Goal: Navigation & Orientation: Find specific page/section

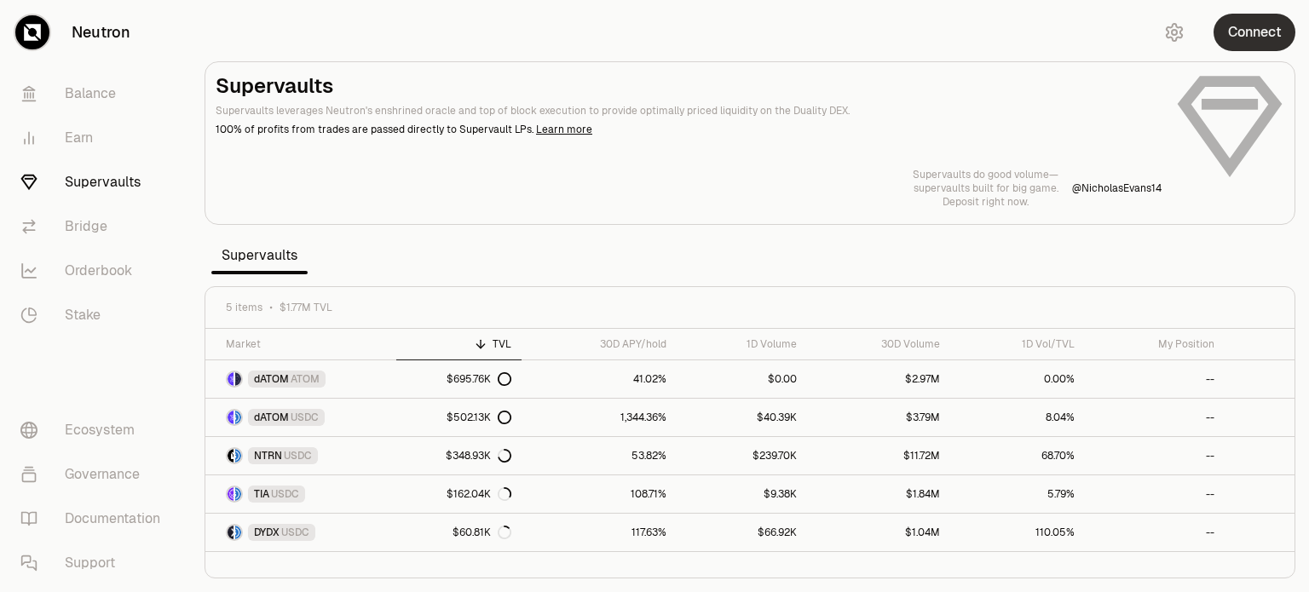
click at [1225, 31] on button "Connect" at bounding box center [1255, 33] width 82 height 38
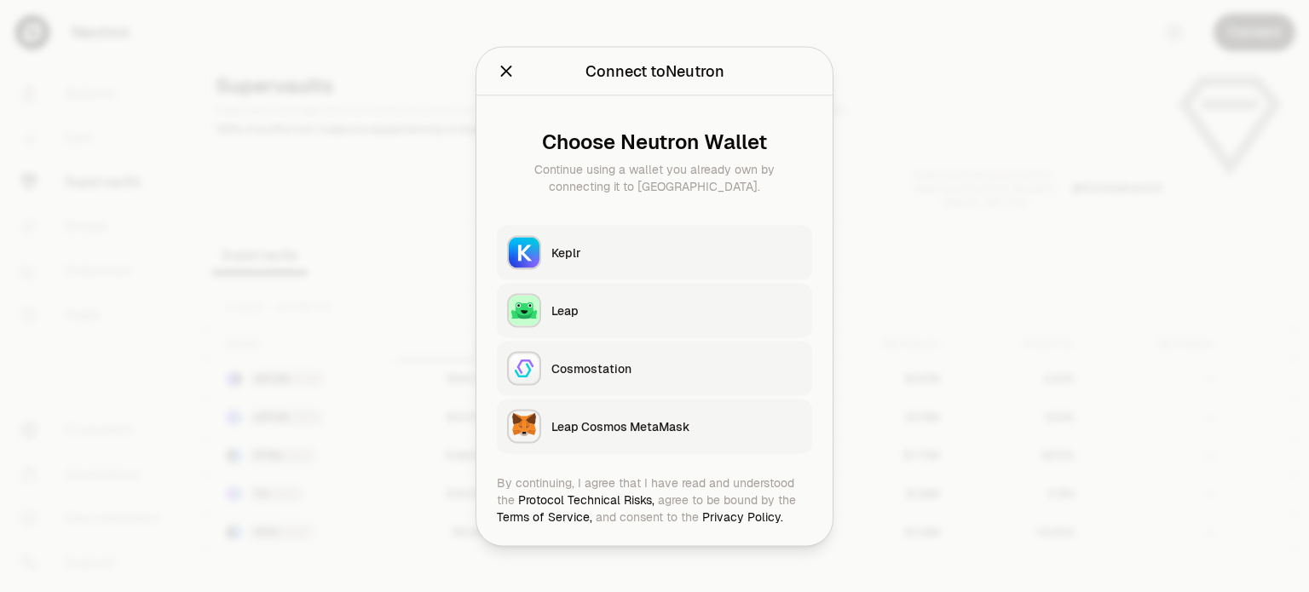
click at [626, 246] on div "Keplr" at bounding box center [677, 252] width 251 height 17
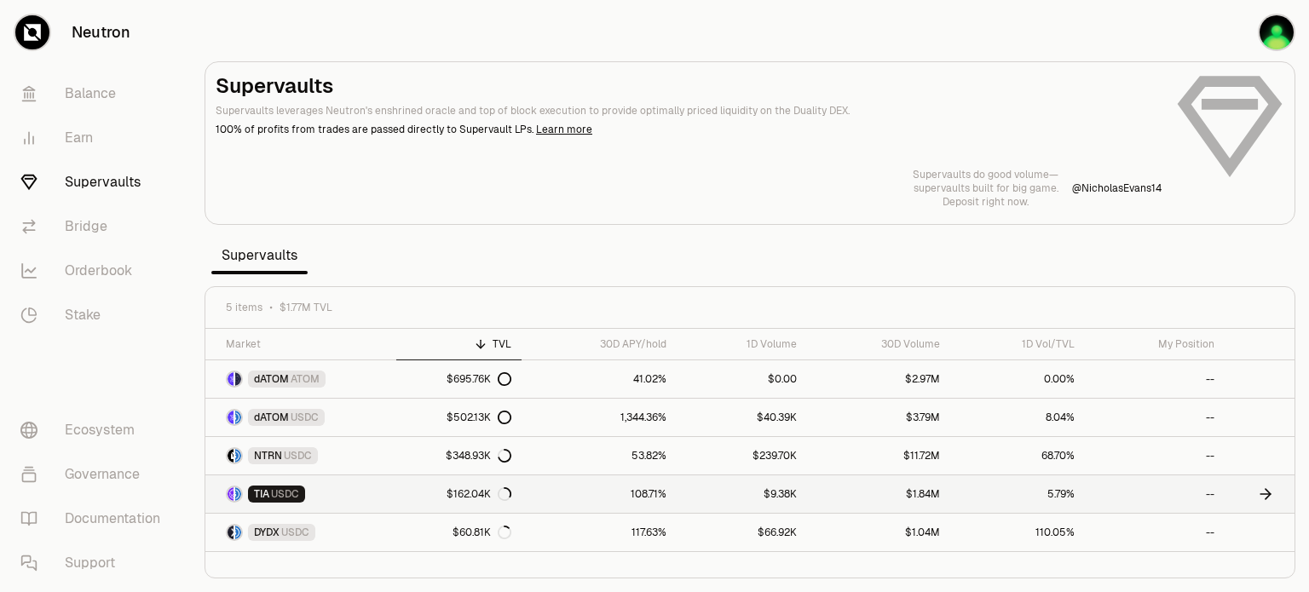
click at [576, 500] on link "108.71%" at bounding box center [599, 495] width 154 height 38
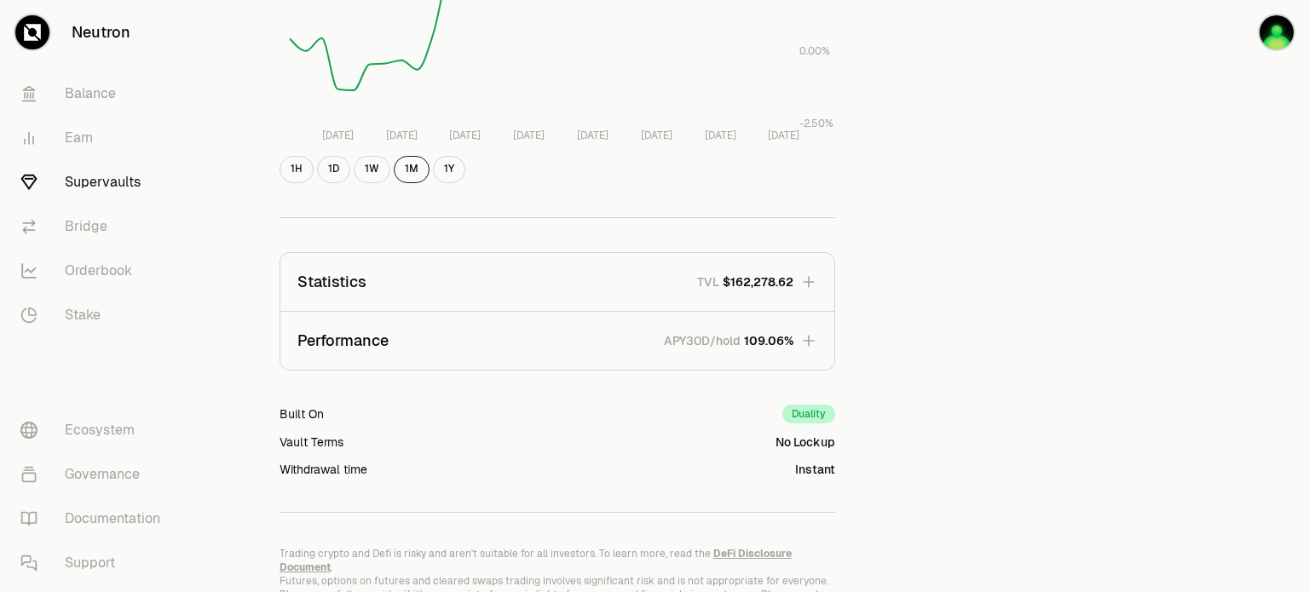
scroll to position [426, 0]
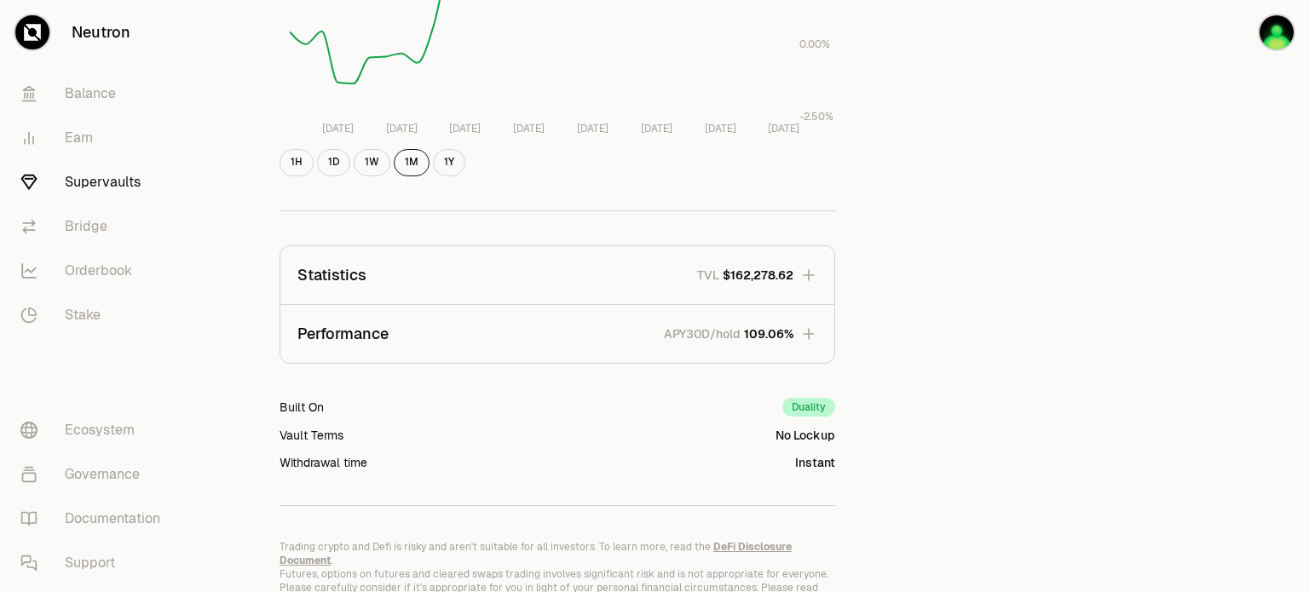
click at [811, 338] on icon "button" at bounding box center [808, 334] width 17 height 17
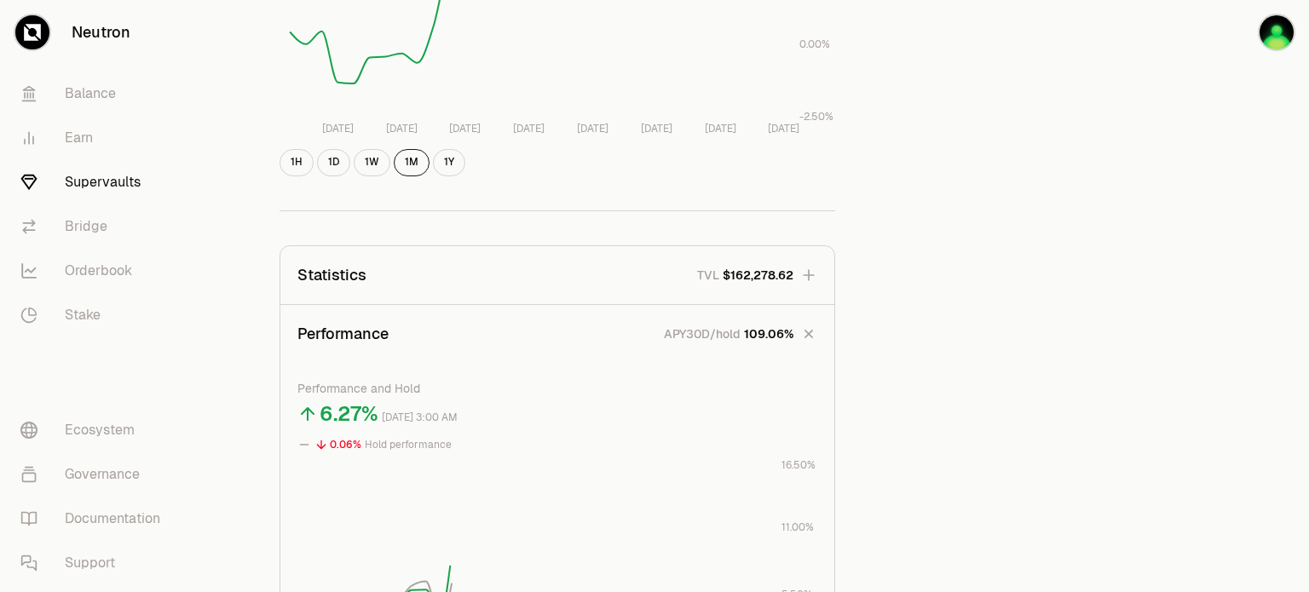
click at [811, 338] on icon "button" at bounding box center [809, 334] width 24 height 24
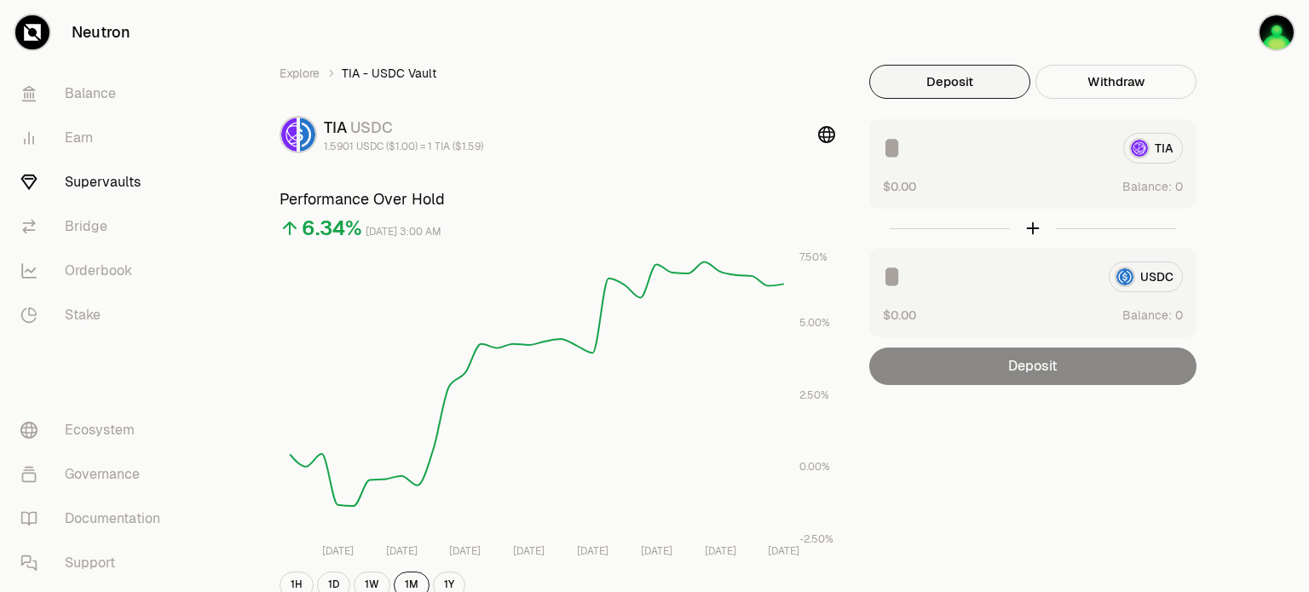
scroll to position [0, 0]
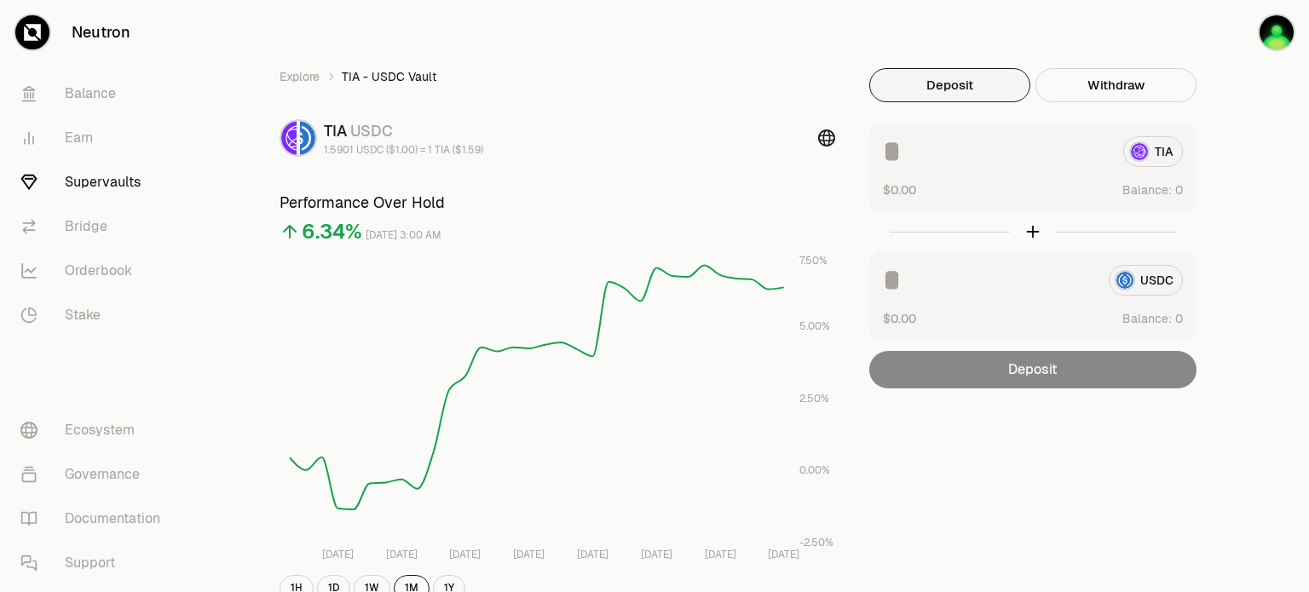
click at [824, 135] on icon at bounding box center [826, 138] width 17 height 17
click at [120, 194] on link "Supervaults" at bounding box center [95, 182] width 177 height 44
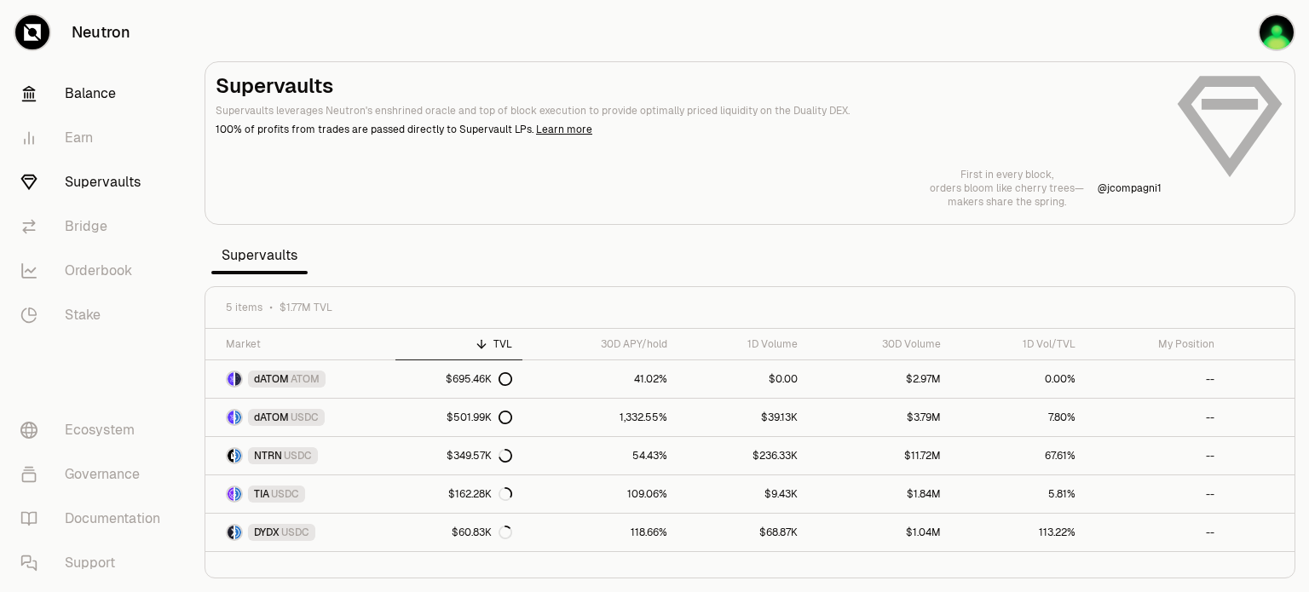
click at [97, 97] on link "Balance" at bounding box center [95, 94] width 177 height 44
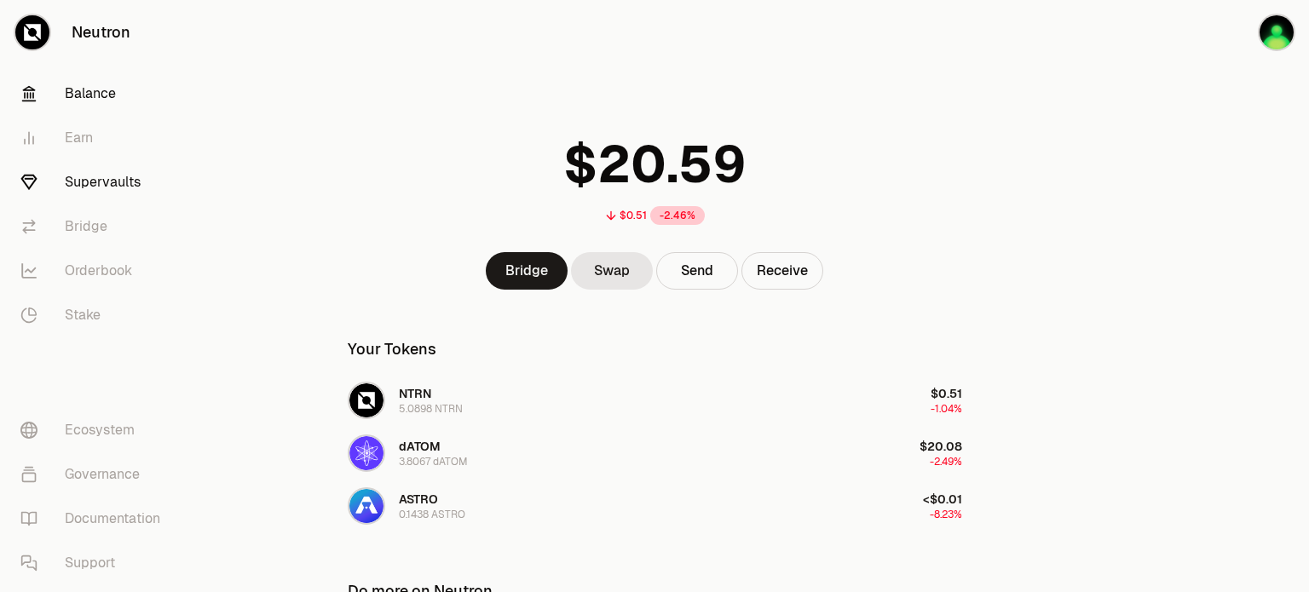
click at [115, 196] on link "Supervaults" at bounding box center [95, 182] width 177 height 44
